Goal: Information Seeking & Learning: Learn about a topic

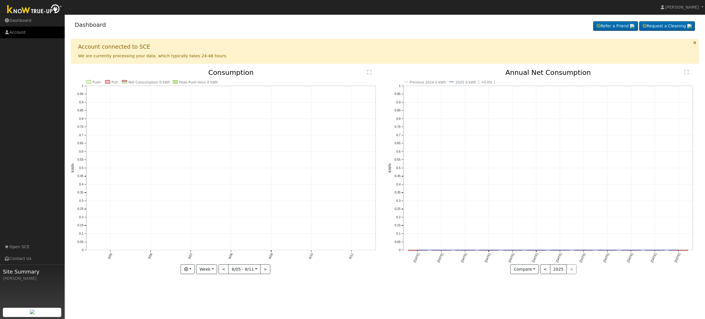
drag, startPoint x: 25, startPoint y: 32, endPoint x: 27, endPoint y: 29, distance: 3.1
click at [25, 32] on link "Account" at bounding box center [32, 32] width 65 height 12
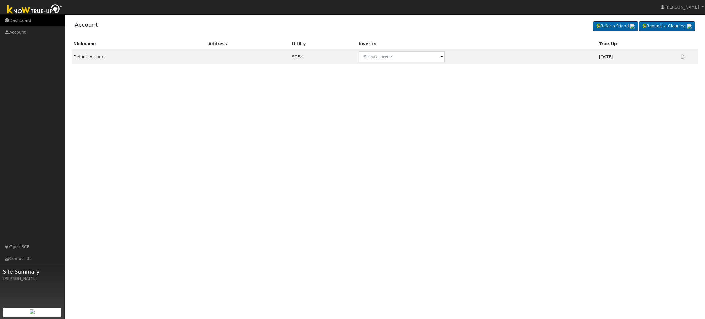
click at [26, 19] on link "Dashboard" at bounding box center [32, 21] width 65 height 12
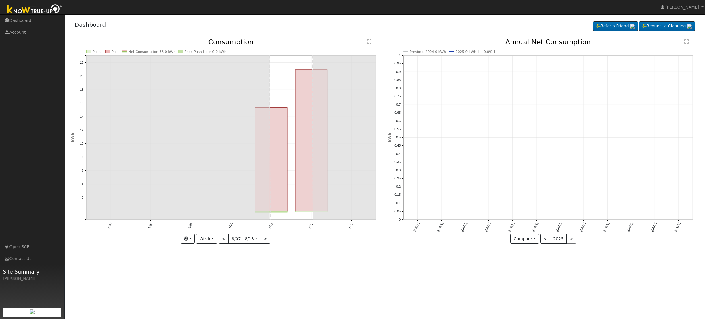
click at [125, 51] on rect at bounding box center [124, 50] width 5 height 1
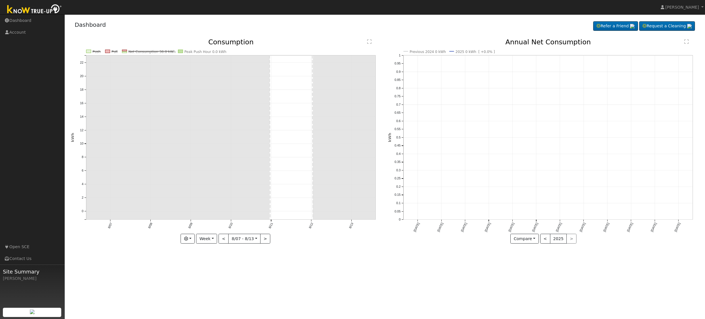
click at [183, 51] on icon "Push Pull Net Consumption 36.0 kWh Peak Push Hour 0.0 kWh 8/07 8/08 8/09 8/10 8…" at bounding box center [226, 142] width 311 height 207
click at [182, 51] on rect at bounding box center [180, 51] width 5 height 3
click at [108, 50] on rect at bounding box center [107, 51] width 5 height 3
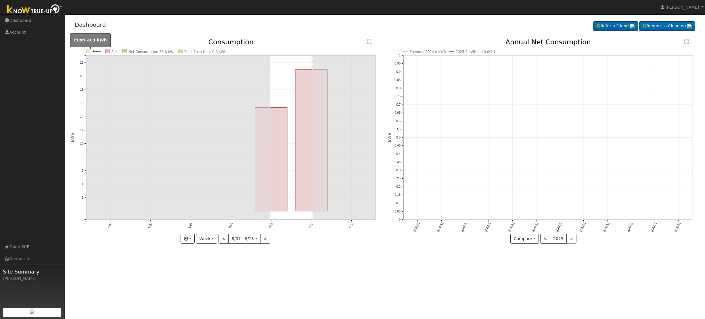
click at [89, 50] on rect at bounding box center [88, 51] width 5 height 3
click at [22, 20] on link "Dashboard" at bounding box center [32, 21] width 65 height 12
